Goal: Find specific page/section: Find specific page/section

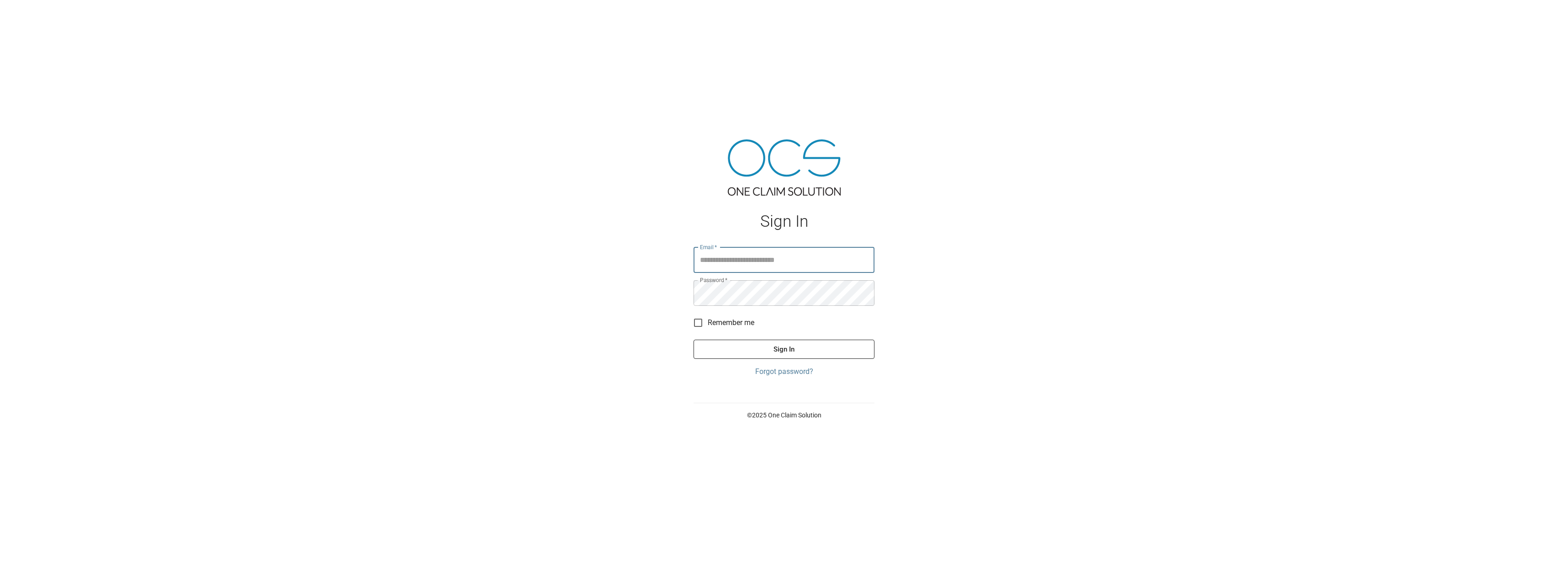
type input "**********"
drag, startPoint x: 774, startPoint y: 347, endPoint x: 377, endPoint y: 192, distance: 426.2
click at [774, 347] on button "Sign In" at bounding box center [784, 349] width 181 height 19
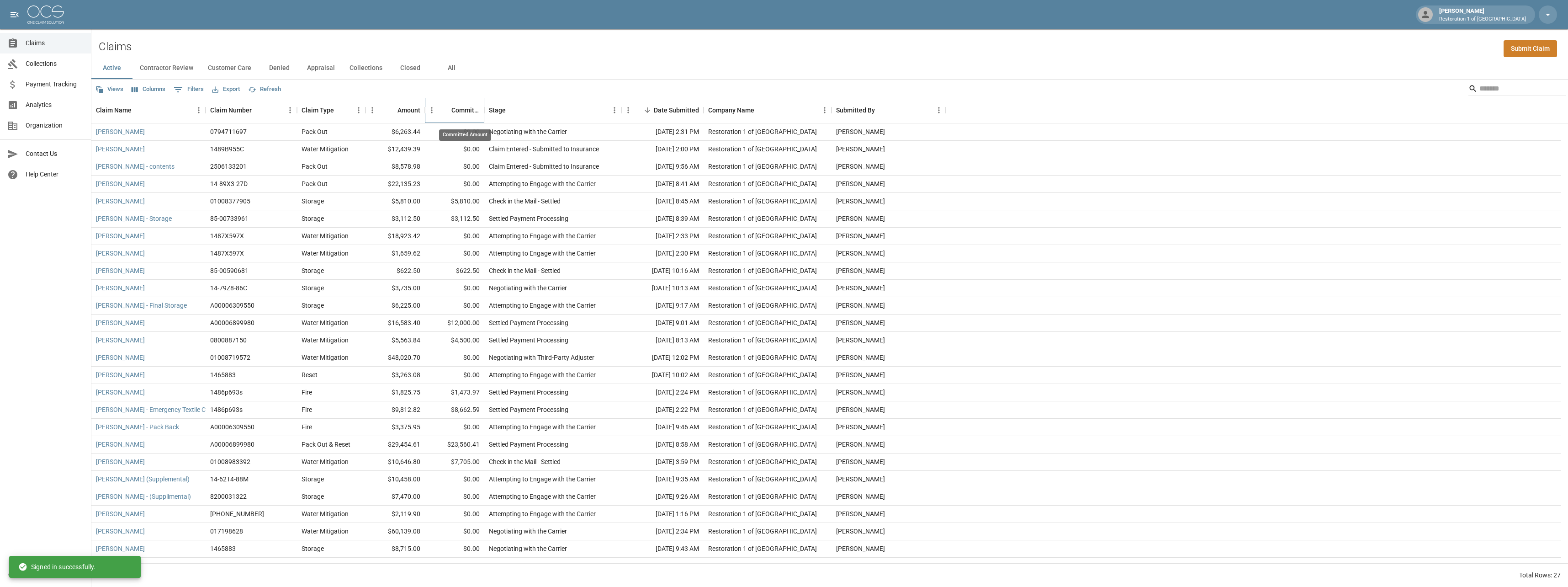
click at [463, 108] on div "Committed Amount" at bounding box center [465, 109] width 28 height 25
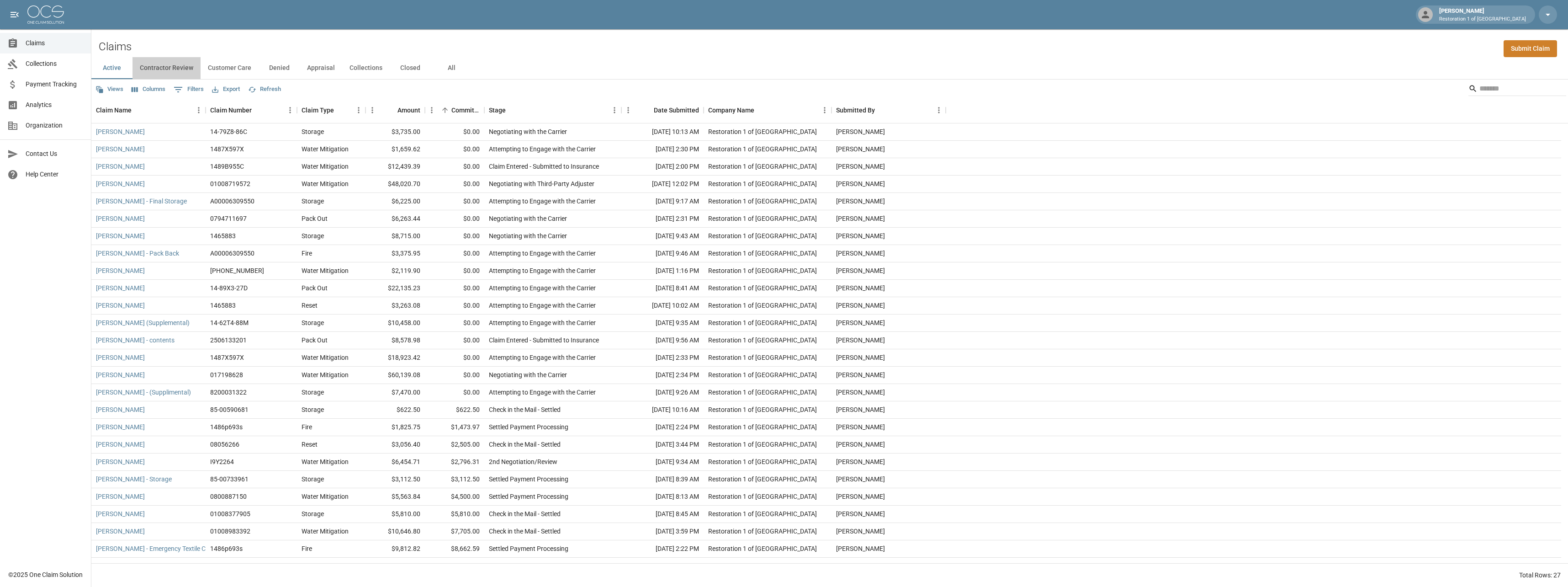
click at [164, 66] on button "Contractor Review" at bounding box center [166, 67] width 68 height 22
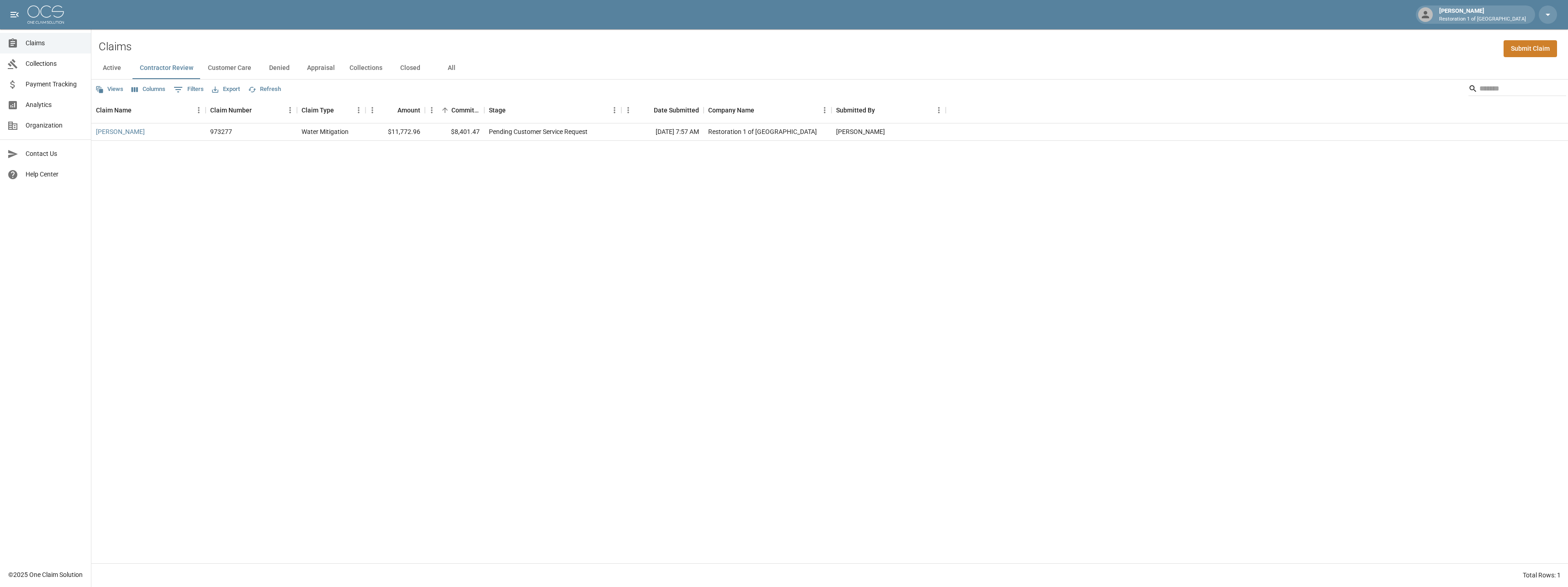
click at [227, 71] on button "Customer Care" at bounding box center [229, 67] width 58 height 22
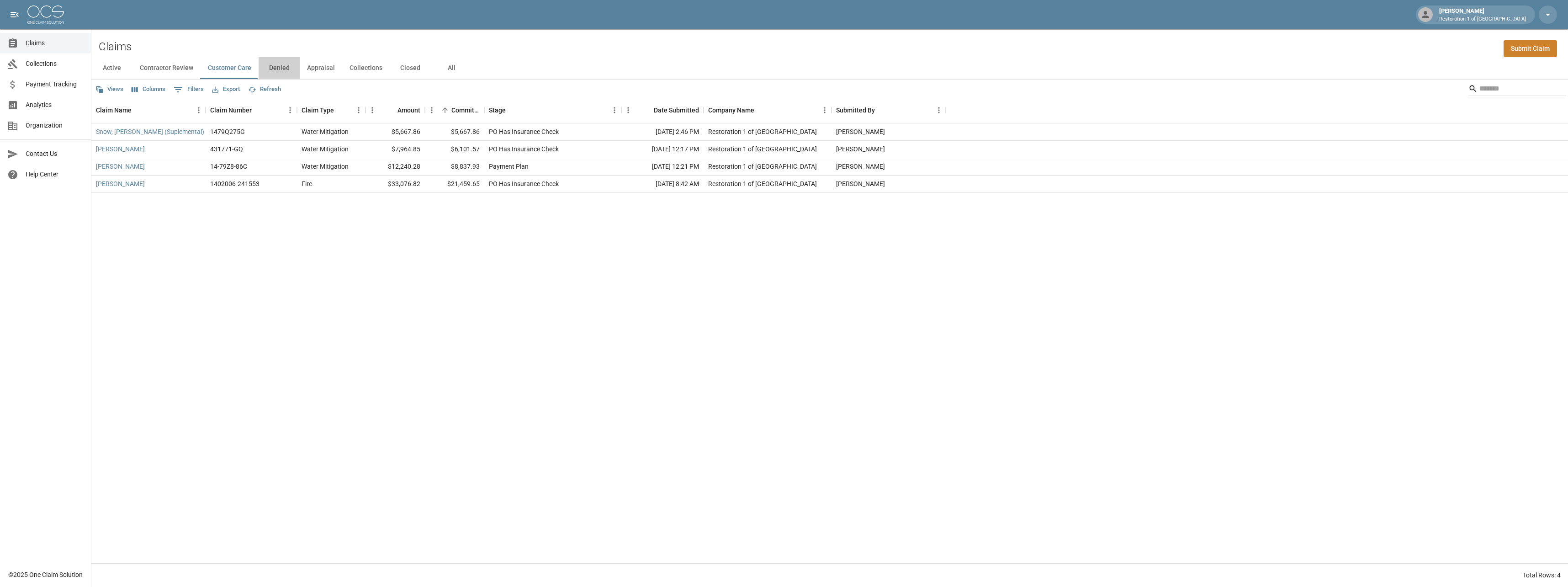
click at [281, 69] on button "Denied" at bounding box center [279, 67] width 41 height 22
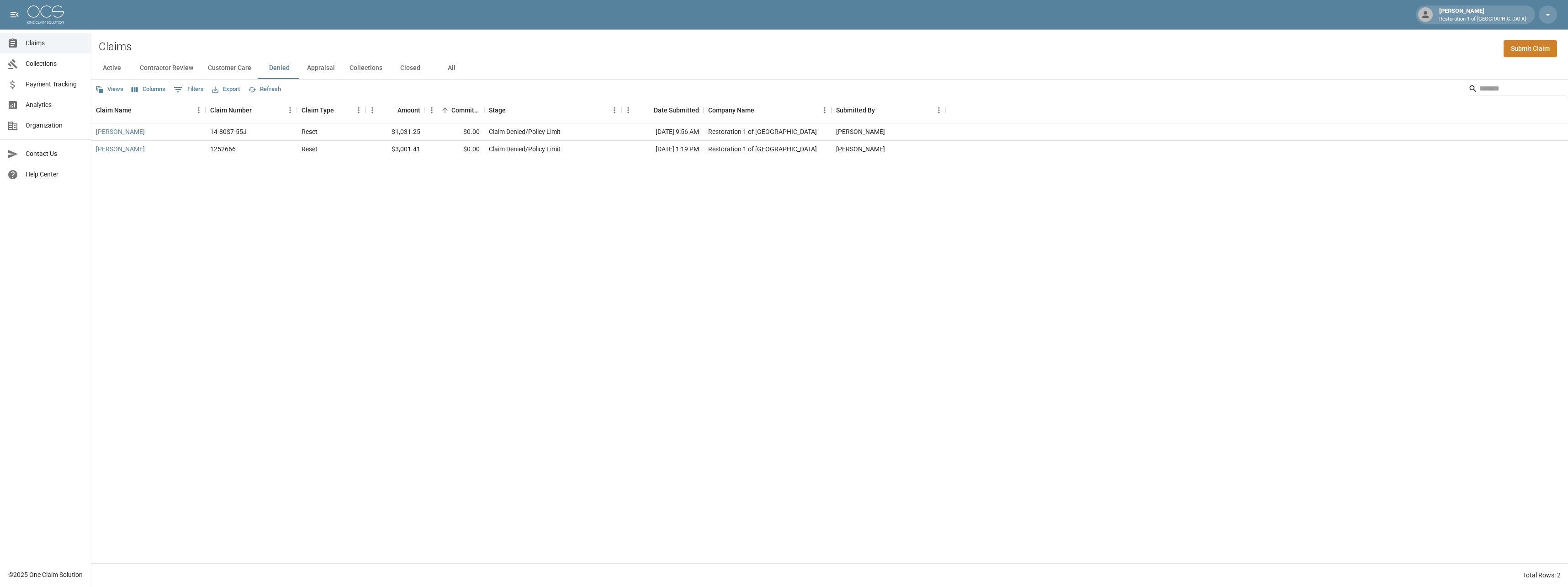
click at [326, 66] on button "Appraisal" at bounding box center [321, 67] width 43 height 22
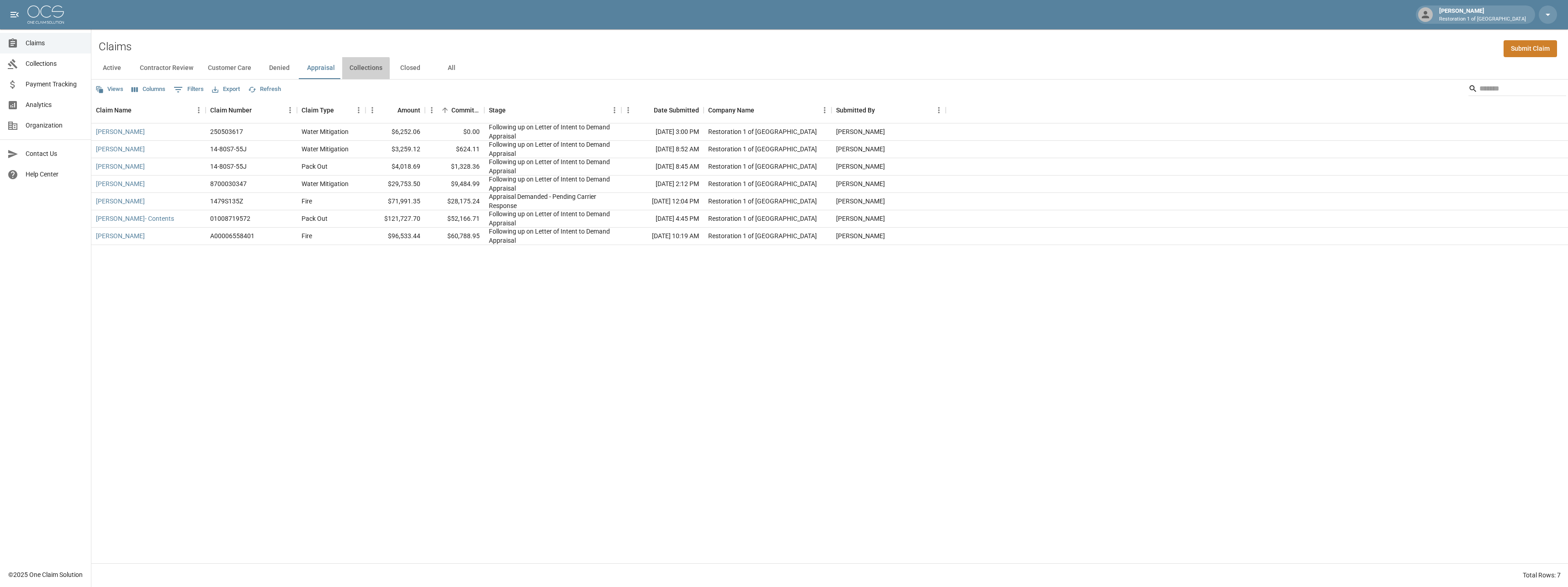
drag, startPoint x: 359, startPoint y: 68, endPoint x: 365, endPoint y: 71, distance: 6.7
click at [365, 71] on button "Collections" at bounding box center [366, 67] width 47 height 22
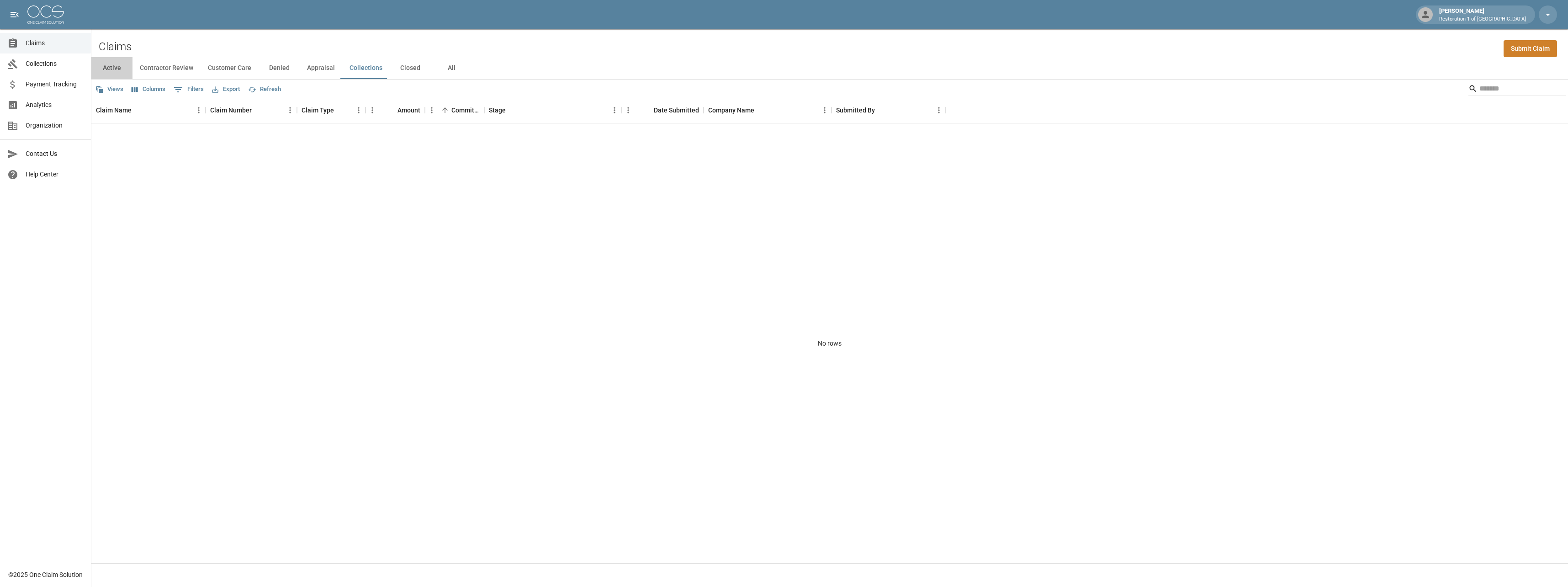
click at [115, 69] on button "Active" at bounding box center [111, 67] width 41 height 22
